Goal: Information Seeking & Learning: Learn about a topic

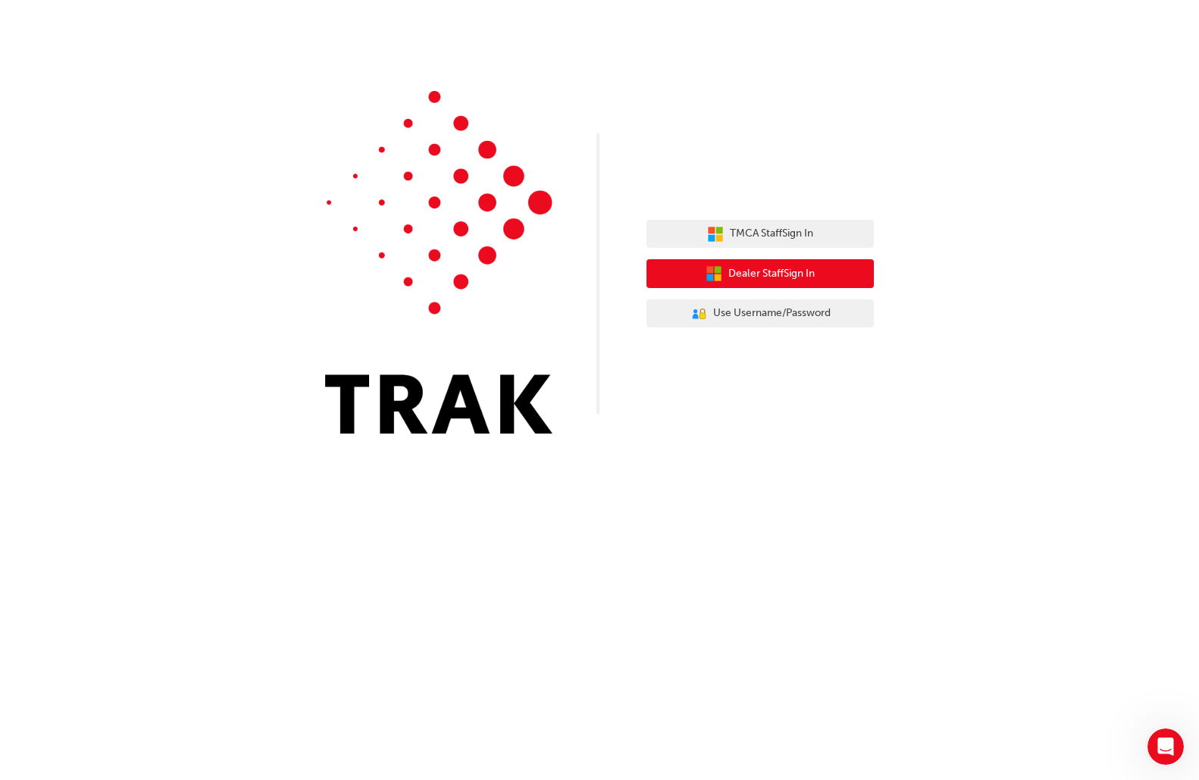
click at [775, 271] on span "Dealer Staff Sign In" at bounding box center [772, 273] width 86 height 17
